Goal: Navigation & Orientation: Find specific page/section

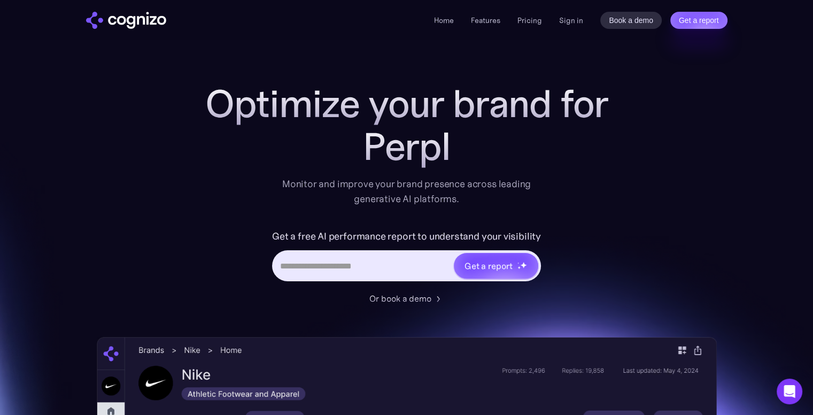
click at [372, 265] on input "Hero URL Input Form" at bounding box center [363, 266] width 179 height 20
type input "*"
type input "**********"
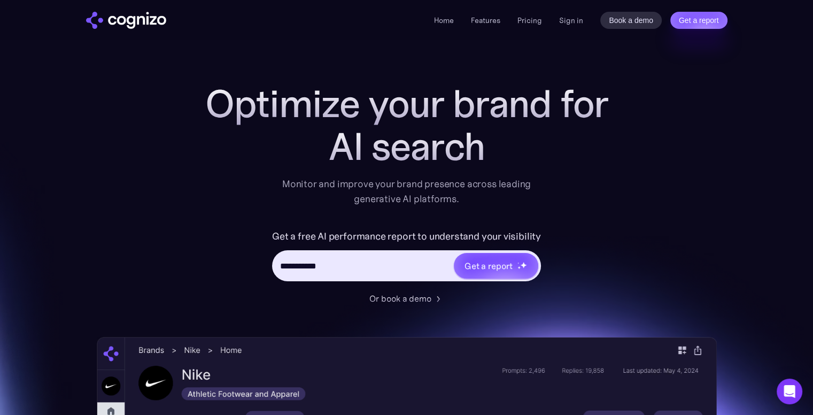
type input "**********"
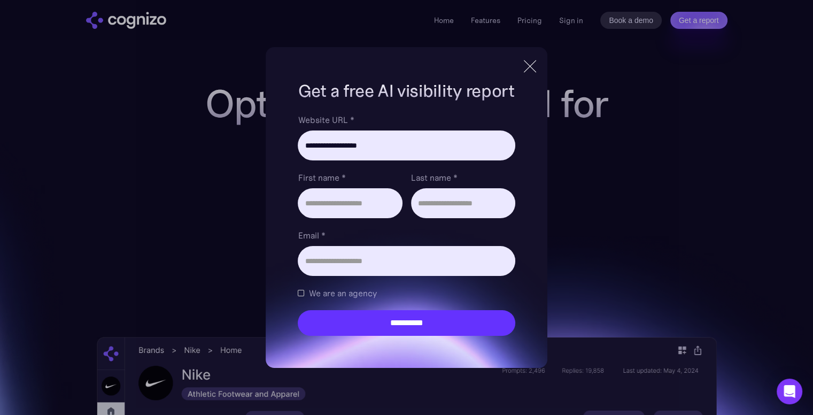
click at [530, 65] on div at bounding box center [530, 66] width 1 height 17
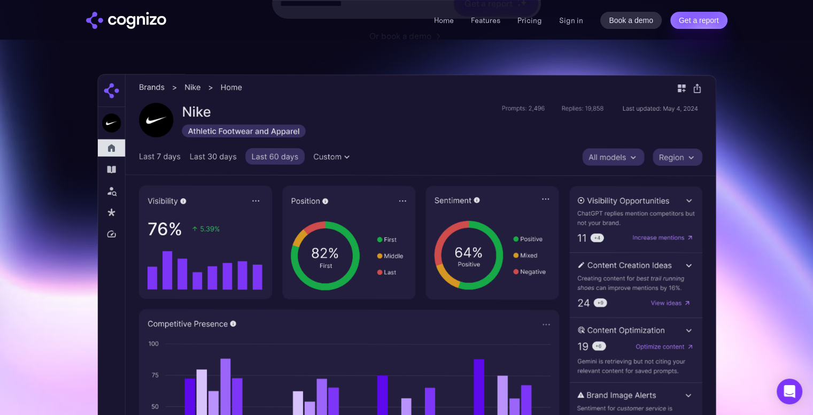
scroll to position [294, 0]
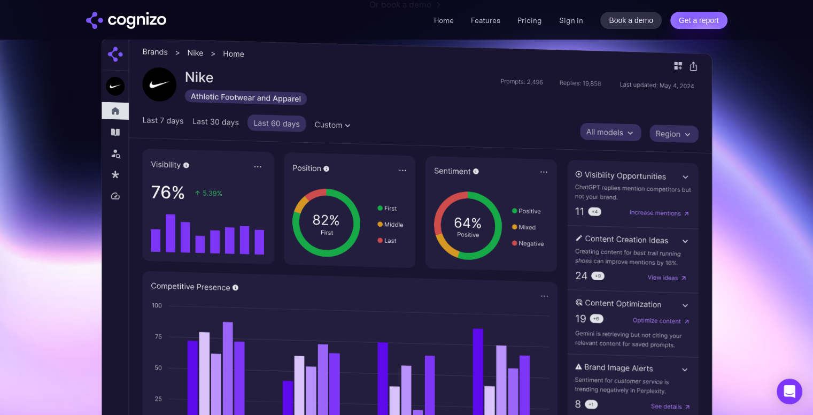
click at [610, 136] on img at bounding box center [406, 266] width 611 height 459
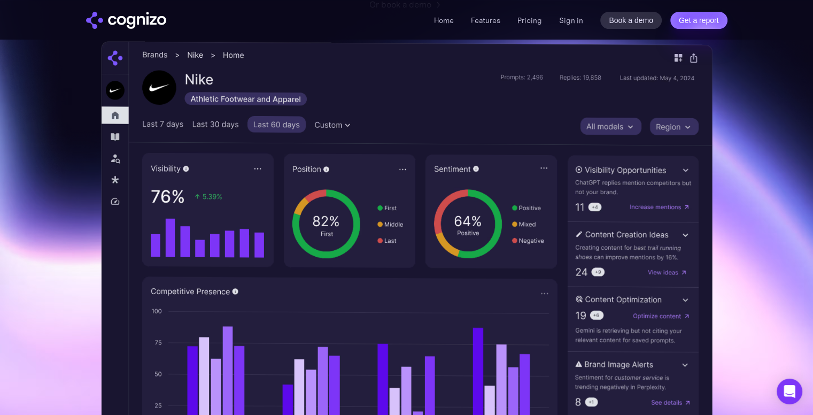
click at [605, 237] on img at bounding box center [407, 266] width 612 height 451
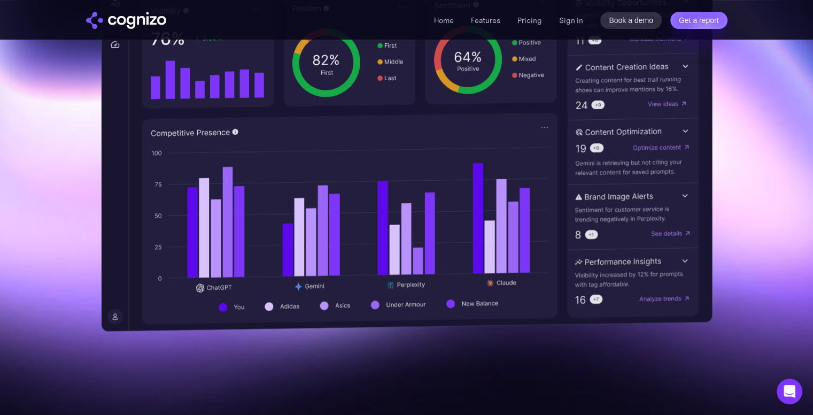
scroll to position [462, 0]
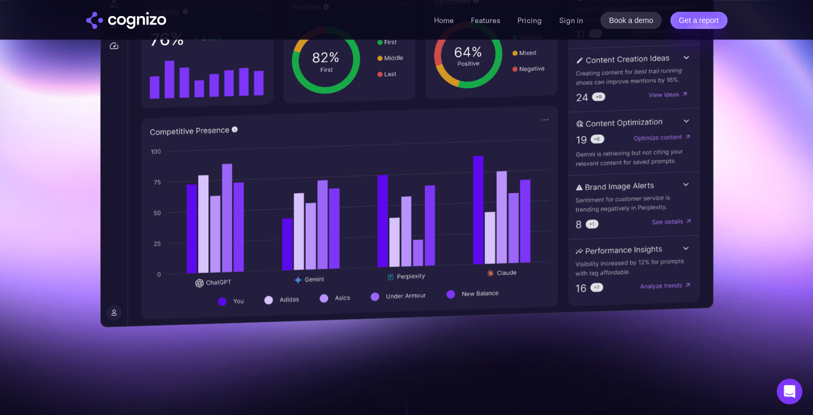
click at [579, 285] on img at bounding box center [407, 99] width 614 height 457
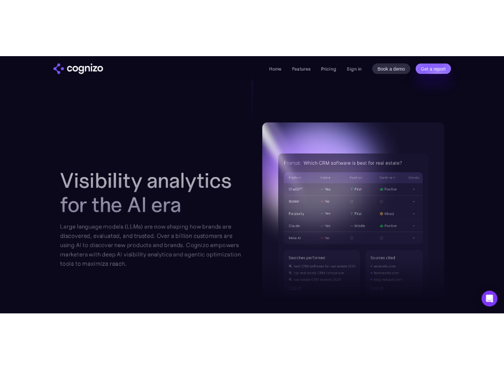
scroll to position [0, 0]
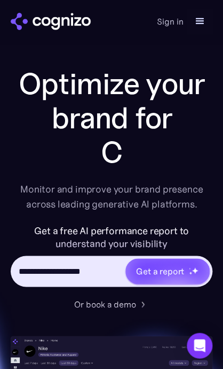
click at [198, 24] on div "menu" at bounding box center [200, 21] width 13 height 13
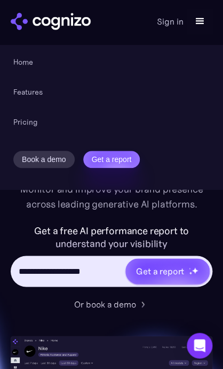
click at [202, 22] on div "menu" at bounding box center [200, 21] width 13 height 13
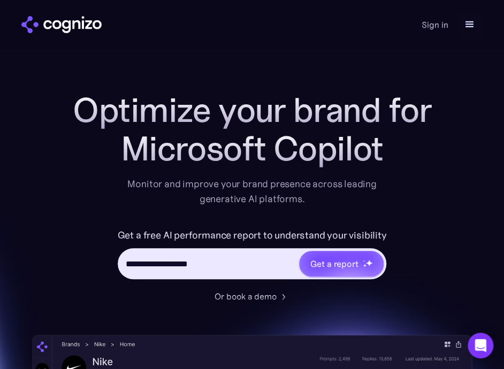
click at [468, 20] on div "menu" at bounding box center [469, 24] width 13 height 13
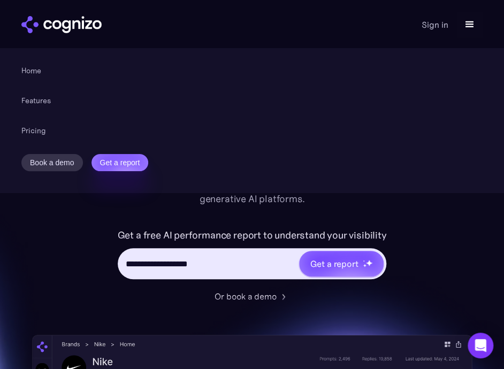
click at [468, 20] on div "menu" at bounding box center [469, 24] width 13 height 13
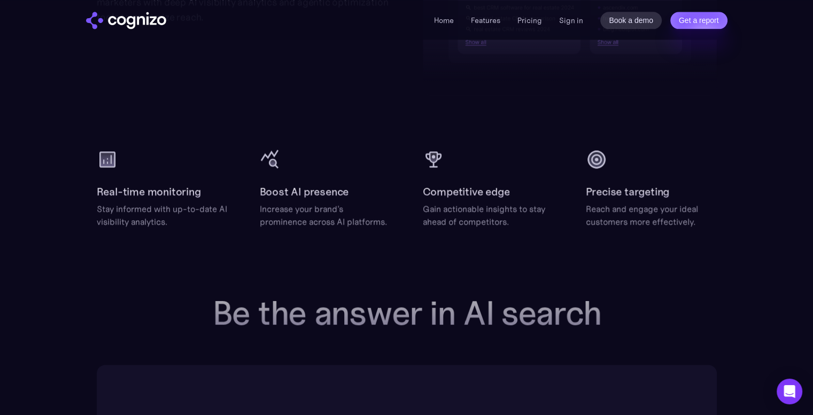
scroll to position [1374, 0]
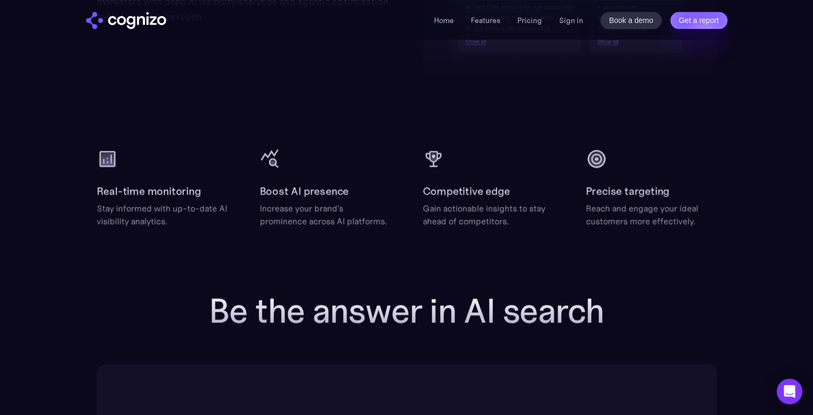
click at [133, 187] on h2 "Real-time monitoring" at bounding box center [149, 190] width 104 height 17
click at [368, 178] on div "Boost AI presence Increase your brand's prominence across AI platforms." at bounding box center [325, 187] width 131 height 79
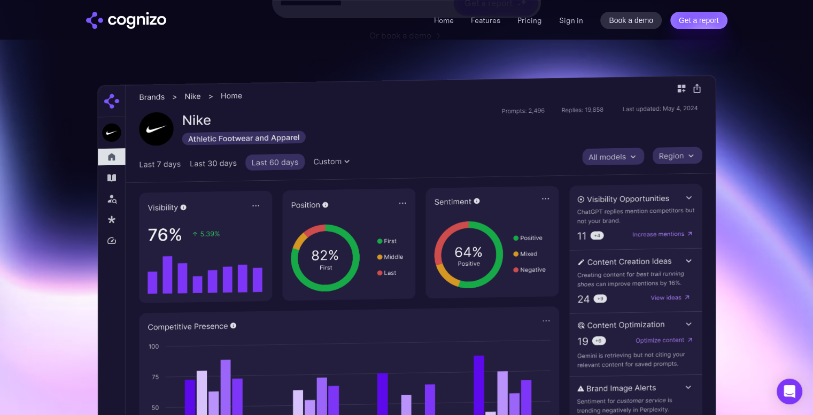
scroll to position [0, 0]
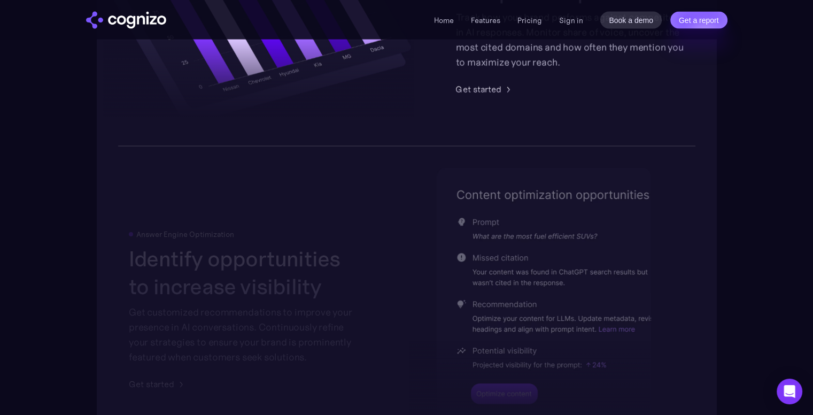
scroll to position [2105, 0]
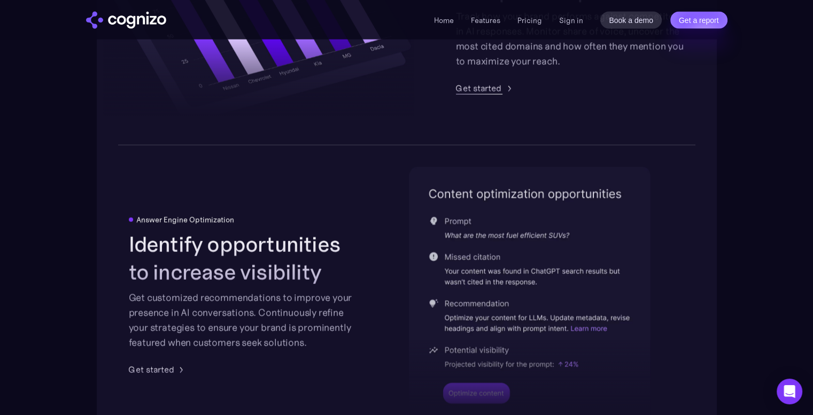
click at [485, 90] on div "Get started" at bounding box center [478, 88] width 45 height 13
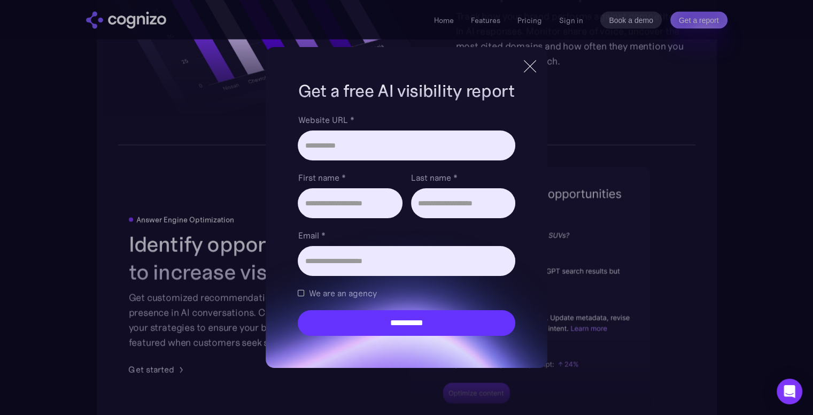
click at [533, 68] on div at bounding box center [530, 66] width 12 height 12
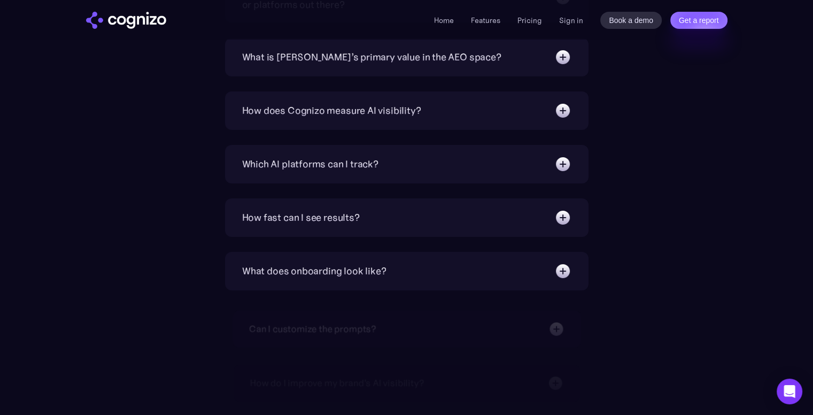
scroll to position [3718, 0]
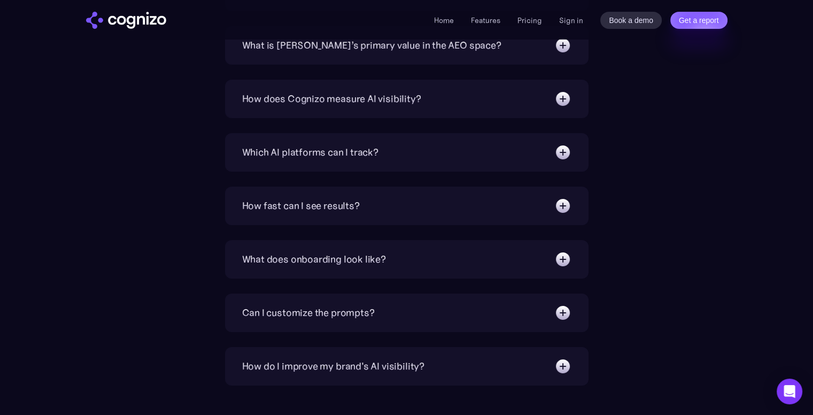
click at [463, 198] on div "How fast can I see results?" at bounding box center [406, 205] width 329 height 17
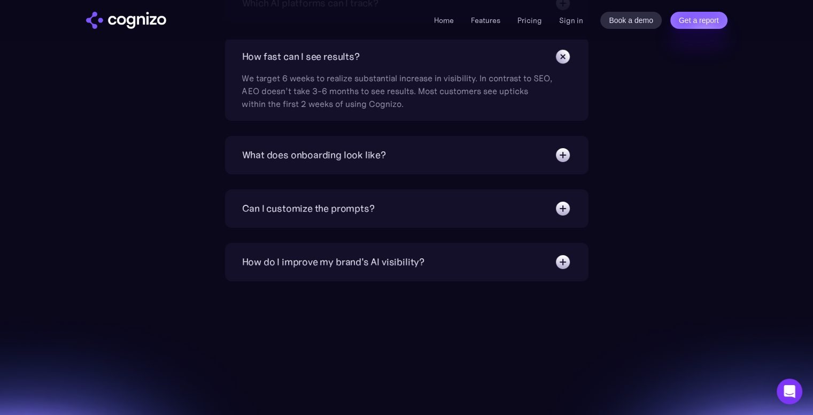
scroll to position [3868, 0]
click at [461, 169] on div "What does onboarding look like? Instant. You’ll have a premade prompt set to st…" at bounding box center [406, 154] width 363 height 38
click at [470, 156] on div "What does onboarding look like?" at bounding box center [406, 154] width 329 height 17
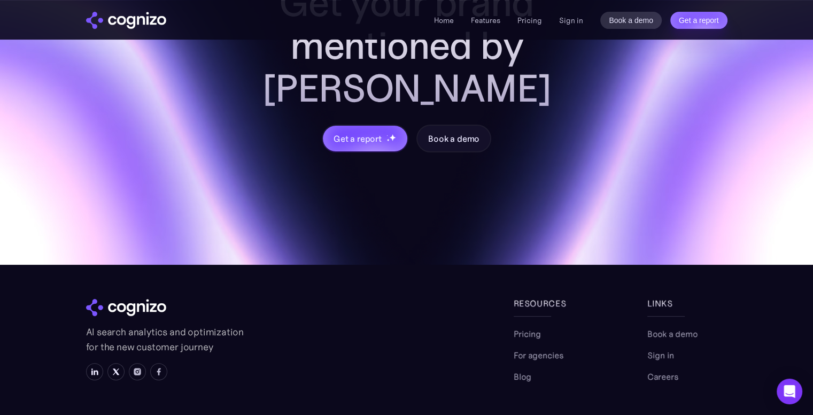
scroll to position [4397, 0]
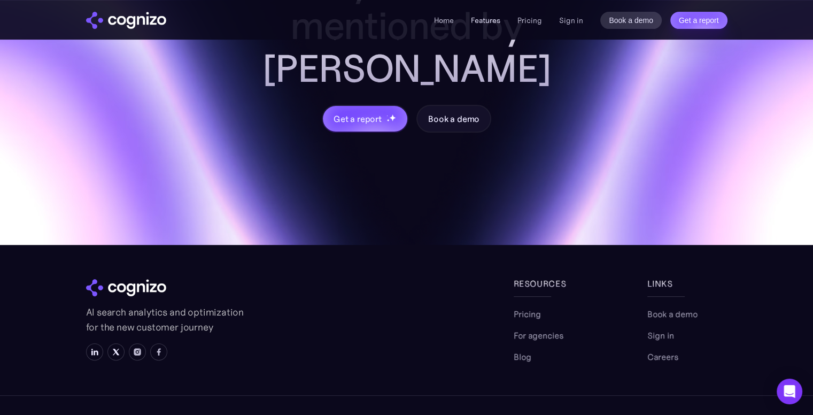
click at [486, 22] on link "Features" at bounding box center [485, 21] width 29 height 10
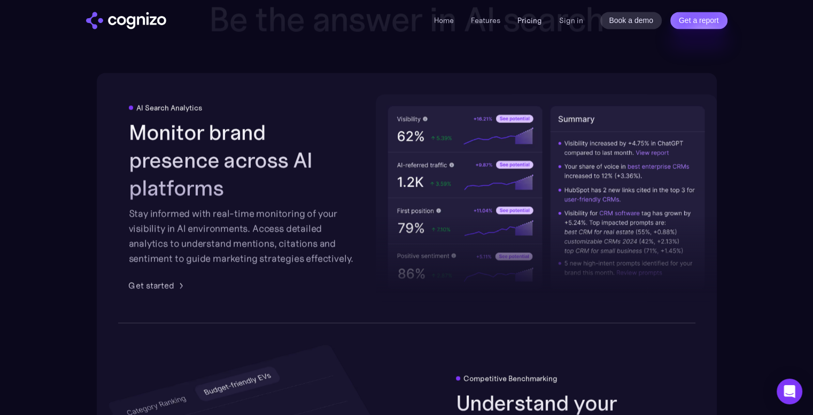
scroll to position [1666, 0]
click at [536, 20] on link "Pricing" at bounding box center [529, 21] width 25 height 10
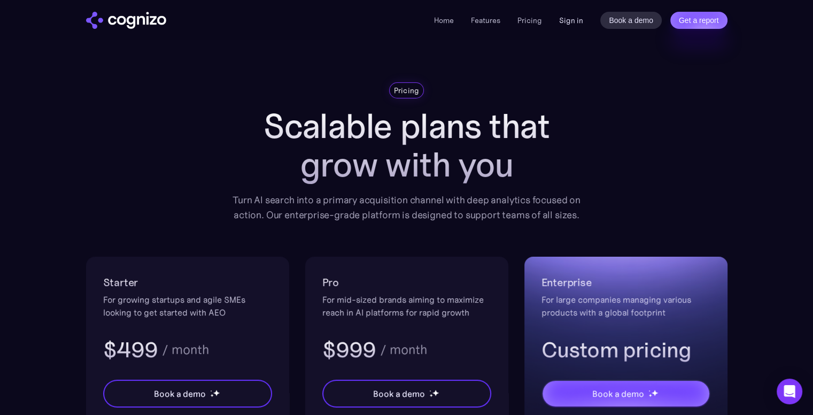
click at [578, 22] on link "Sign in" at bounding box center [571, 20] width 24 height 13
